Goal: Information Seeking & Learning: Check status

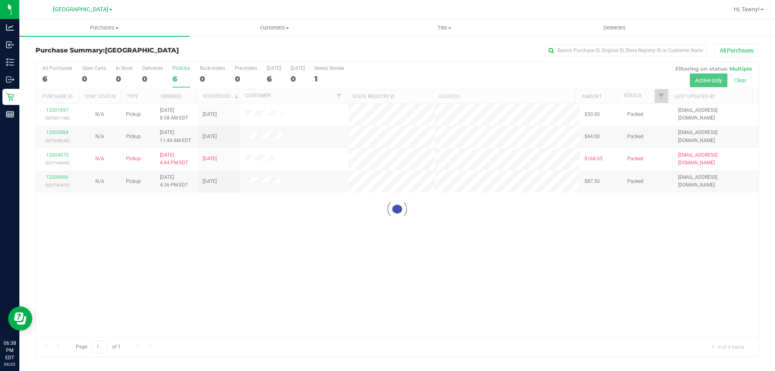
click at [292, 266] on div at bounding box center [397, 209] width 722 height 294
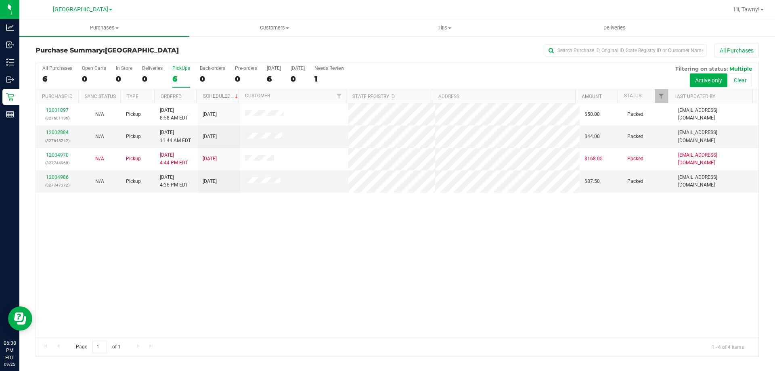
click at [326, 256] on div "12001897 (327601136) N/A Pickup [DATE] 8:58 AM EDT 9/25/2025 $50.00 Packed [EMA…" at bounding box center [397, 220] width 722 height 234
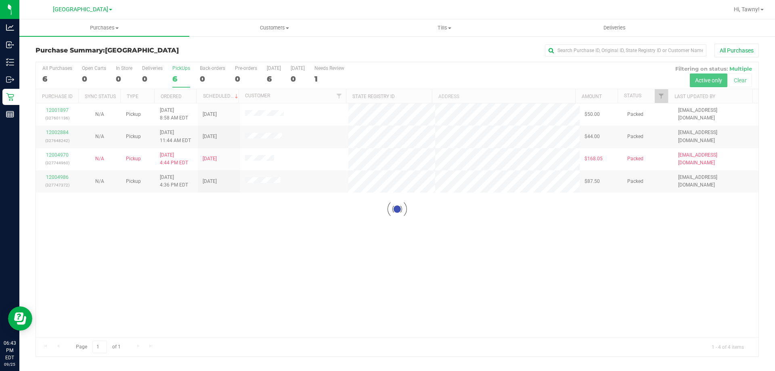
click at [245, 302] on div at bounding box center [397, 209] width 722 height 294
click at [174, 77] on div at bounding box center [397, 209] width 722 height 294
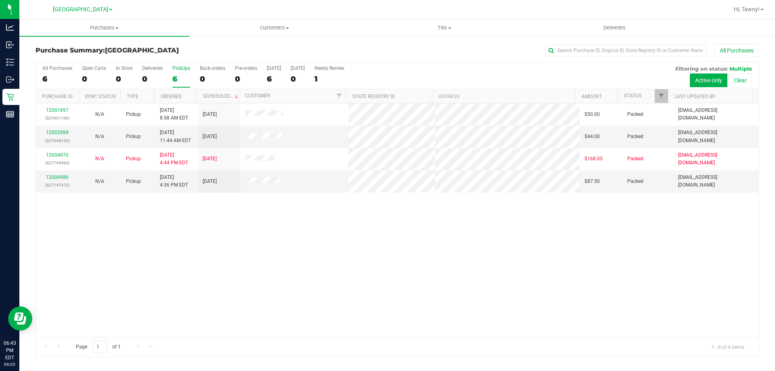
click at [174, 77] on div "6" at bounding box center [181, 78] width 18 height 9
click at [0, 0] on input "PickUps 6" at bounding box center [0, 0] width 0 height 0
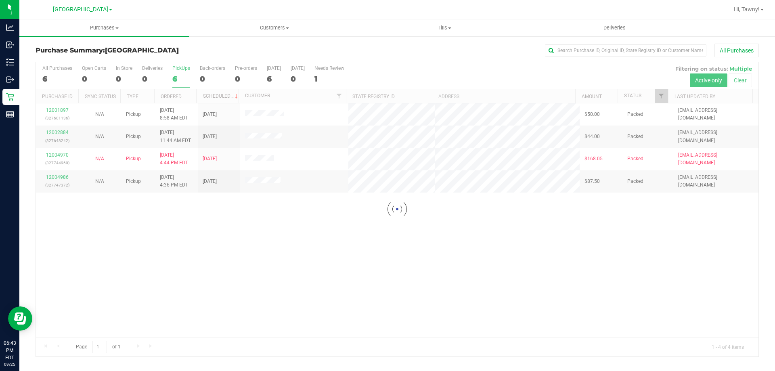
click at [274, 308] on div at bounding box center [397, 209] width 722 height 294
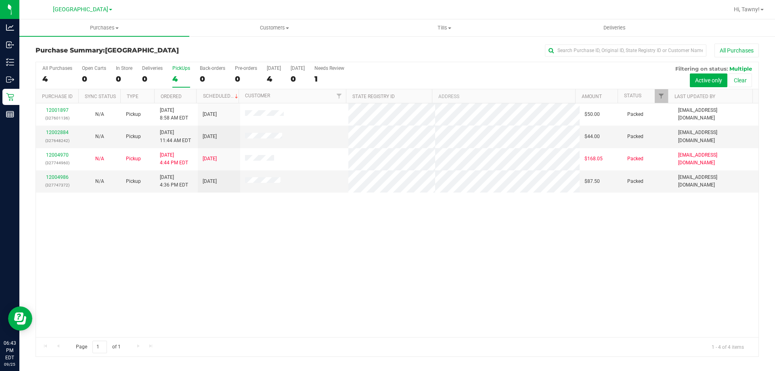
click at [253, 303] on div "12001897 (327601136) N/A Pickup [DATE] 8:58 AM EDT 9/25/2025 $50.00 Packed [EMA…" at bounding box center [397, 220] width 722 height 234
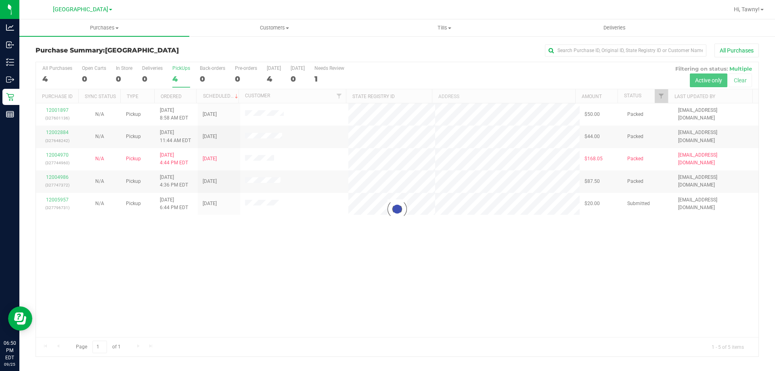
click at [277, 290] on div at bounding box center [397, 209] width 722 height 294
click at [337, 301] on div at bounding box center [397, 209] width 722 height 294
click at [272, 299] on div at bounding box center [397, 209] width 722 height 294
click at [182, 80] on div at bounding box center [397, 209] width 722 height 294
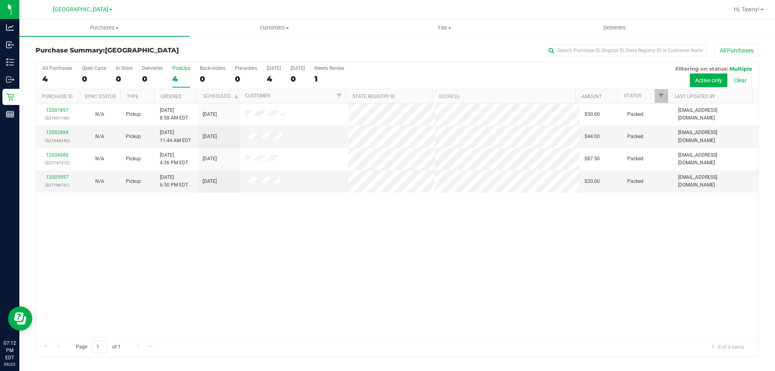
click at [182, 79] on div "4" at bounding box center [181, 78] width 18 height 9
click at [0, 0] on input "PickUps 4" at bounding box center [0, 0] width 0 height 0
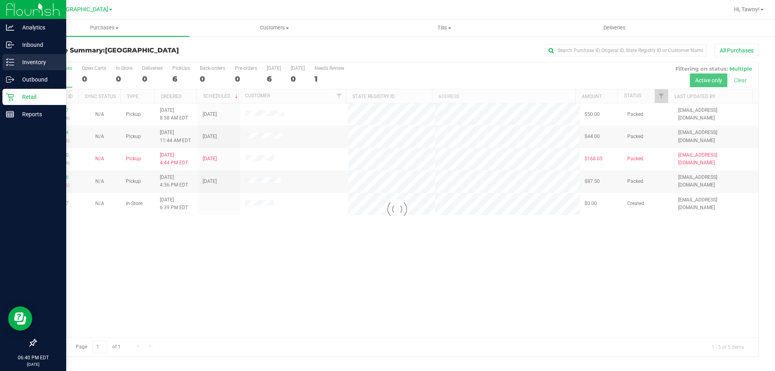
click at [19, 65] on p "Inventory" at bounding box center [38, 62] width 48 height 10
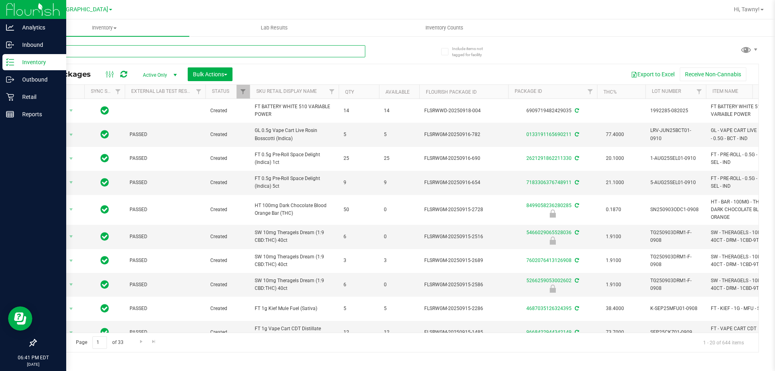
click at [131, 51] on input "text" at bounding box center [201, 51] width 330 height 12
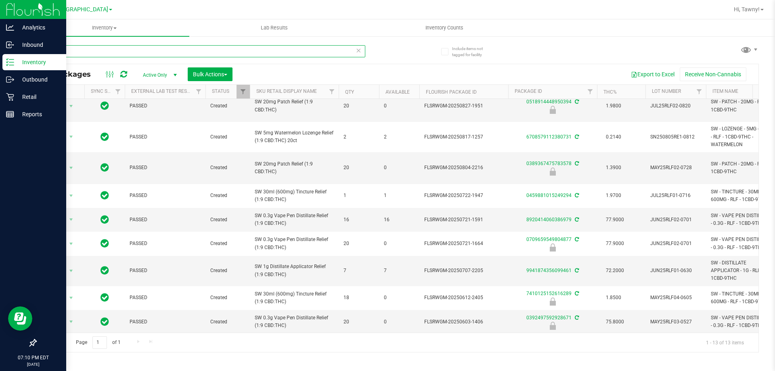
click at [150, 52] on input "rlf" at bounding box center [201, 51] width 330 height 12
type input "1552873461556052"
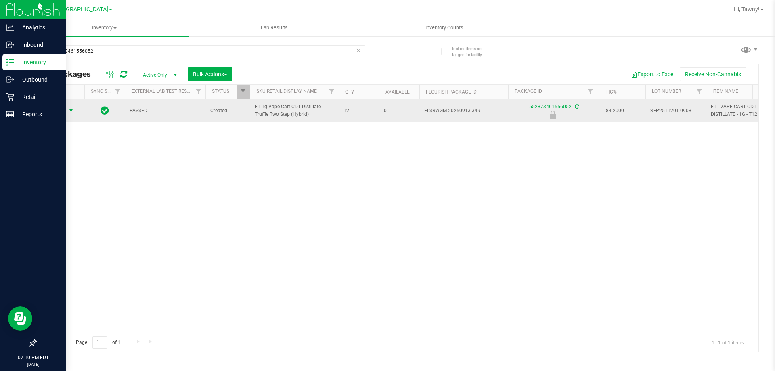
click at [60, 114] on span "Action" at bounding box center [55, 110] width 22 height 11
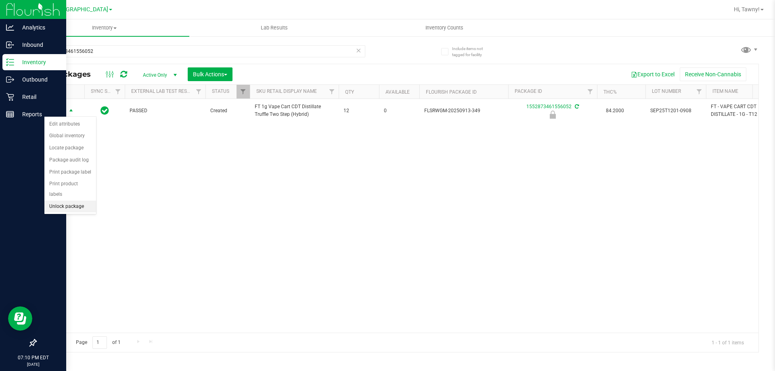
click at [77, 201] on li "Unlock package" at bounding box center [70, 207] width 52 height 12
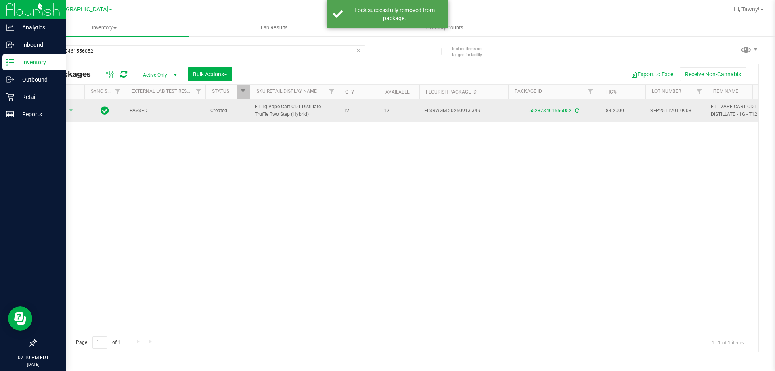
click at [302, 118] on span "FT 1g Vape Cart CDT Distillate Truffle Two Step (Hybrid)" at bounding box center [294, 110] width 79 height 15
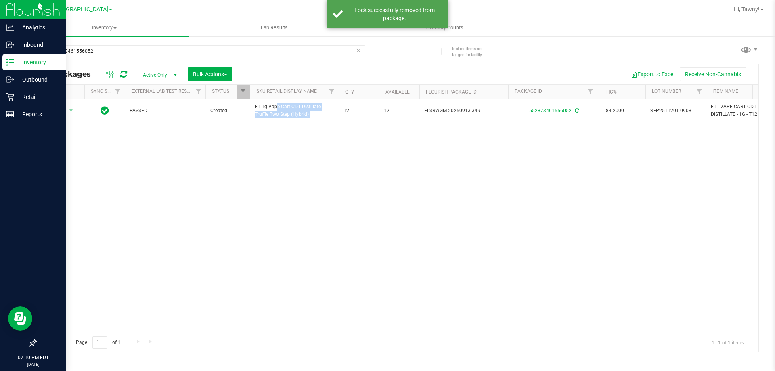
copy tr "FT 1g Vape Cart CDT Distillate Truffle Two Step (Hybrid)"
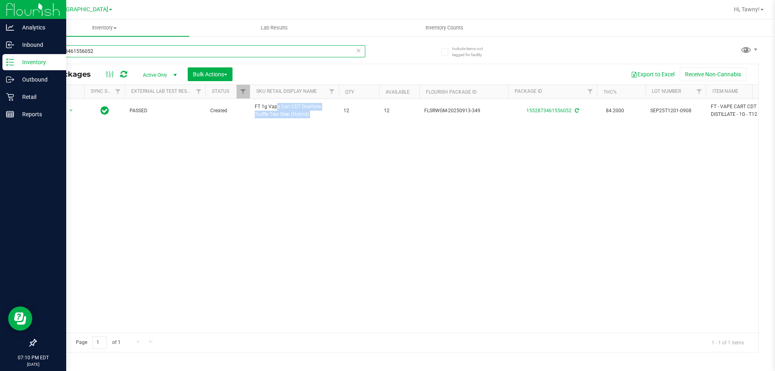
click at [269, 48] on input "1552873461556052" at bounding box center [201, 51] width 330 height 12
paste input "FT 1g Vape Cart CDT Distillate Truffle Two Step (Hybrid)"
type input "FT 1g Vape Cart CDT Distillate Truffle Two Step (Hybrid)"
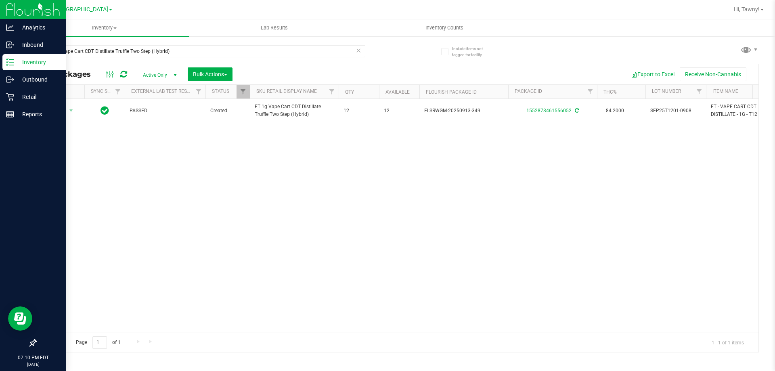
click at [339, 225] on div "Action Action Adjust qty Create package Edit attributes Global inventory Locate…" at bounding box center [397, 216] width 722 height 234
